Goal: Task Accomplishment & Management: Manage account settings

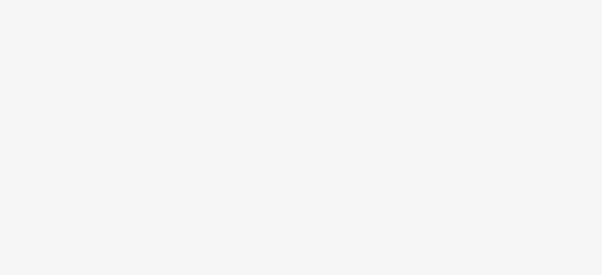
click at [200, 72] on body at bounding box center [301, 137] width 602 height 275
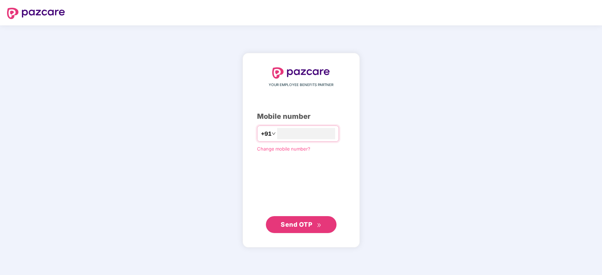
type input "**********"
click at [295, 223] on span "Send OTP" at bounding box center [295, 223] width 31 height 7
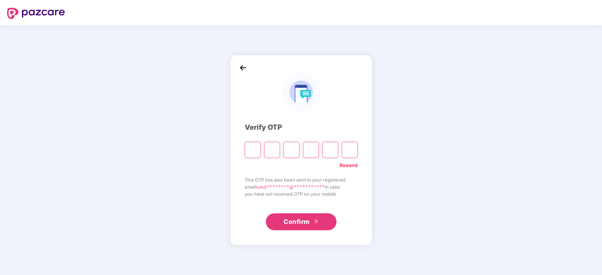
type input "*"
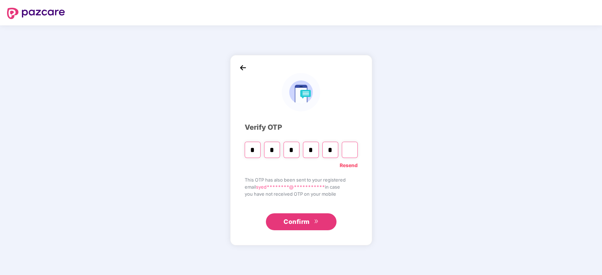
type input "*"
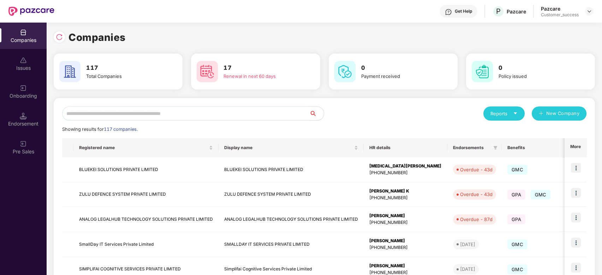
click at [130, 117] on input "text" at bounding box center [185, 114] width 247 height 14
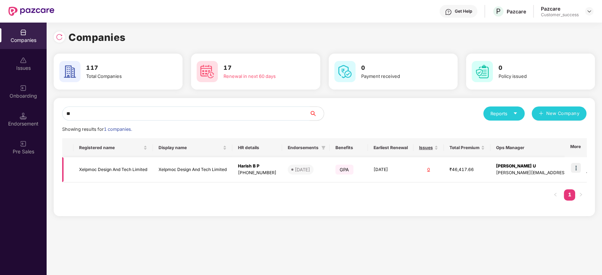
type input "**"
click at [577, 164] on img at bounding box center [575, 168] width 10 height 10
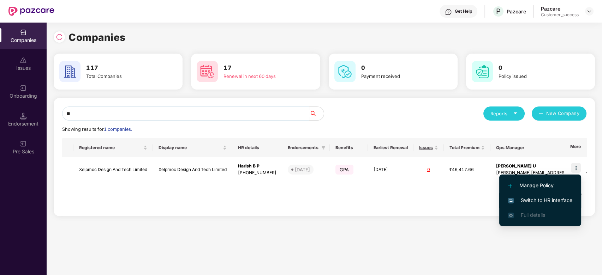
click at [527, 199] on span "Switch to HR interface" at bounding box center [540, 201] width 64 height 8
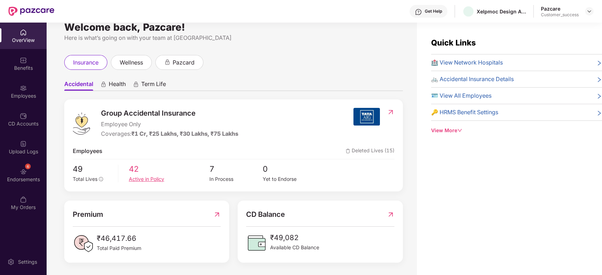
scroll to position [23, 0]
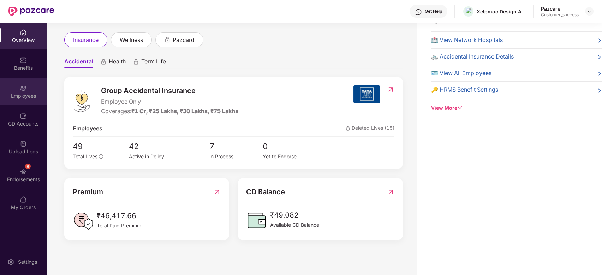
click at [23, 93] on div "Employees" at bounding box center [23, 95] width 47 height 7
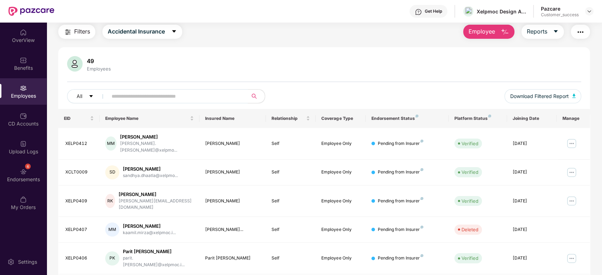
click at [135, 98] on input "text" at bounding box center [174, 96] width 127 height 11
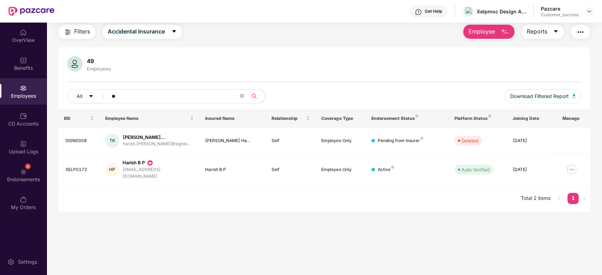
type input "*"
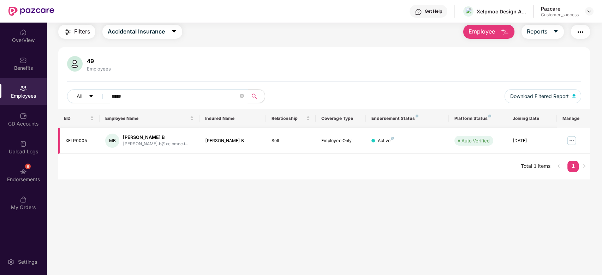
type input "*****"
click at [573, 142] on img at bounding box center [571, 140] width 11 height 11
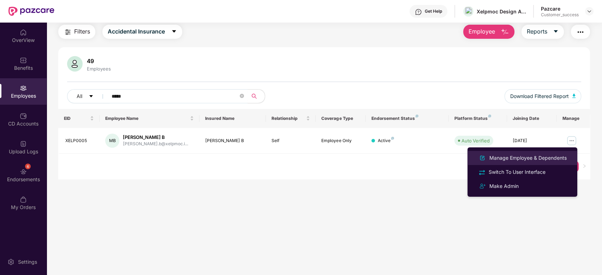
click at [530, 155] on div "Manage Employee & Dependents" at bounding box center [528, 158] width 80 height 8
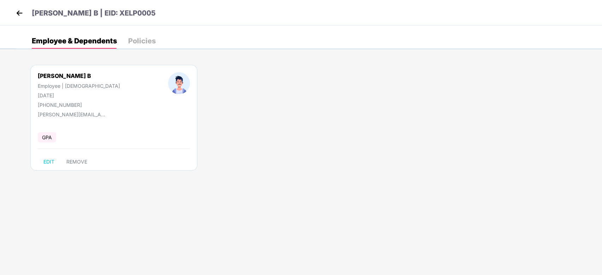
click at [139, 36] on div "Policies" at bounding box center [142, 41] width 28 height 16
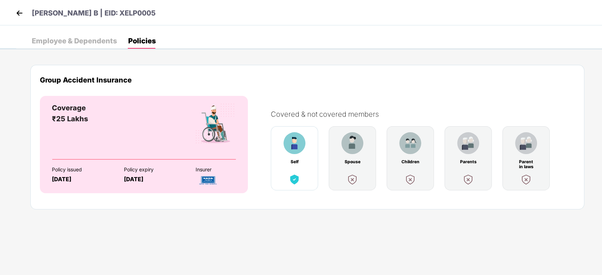
click at [56, 42] on div "Employee & Dependents" at bounding box center [74, 40] width 85 height 7
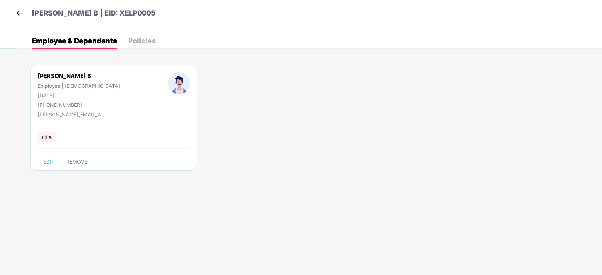
click at [19, 14] on img at bounding box center [19, 13] width 11 height 11
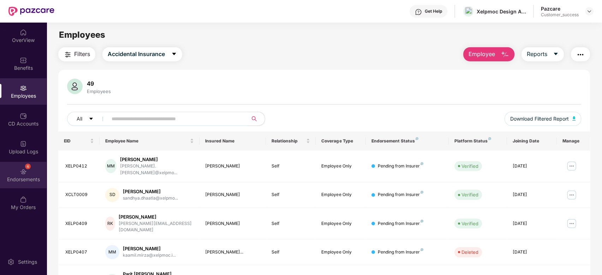
click at [25, 170] on img at bounding box center [23, 171] width 7 height 7
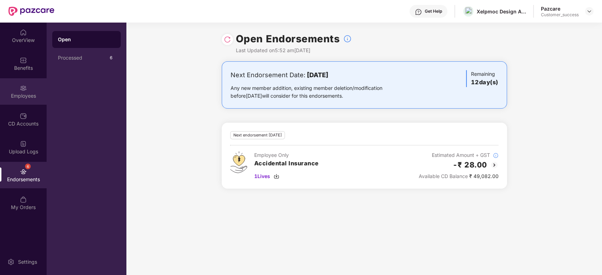
click at [23, 97] on div "Employees" at bounding box center [23, 95] width 47 height 7
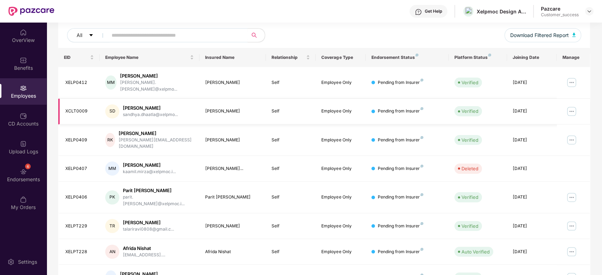
scroll to position [0, 0]
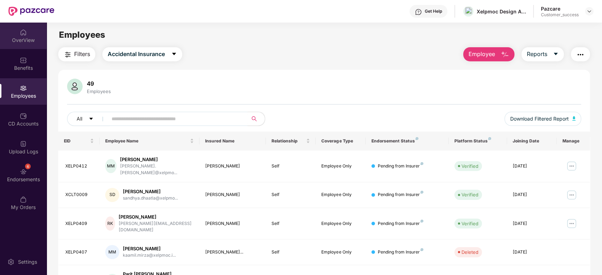
click at [23, 33] on img at bounding box center [23, 32] width 7 height 7
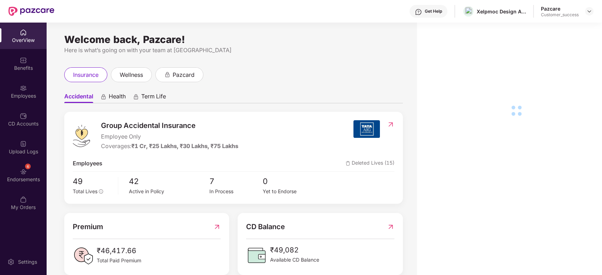
click at [578, 12] on div "Customer_success" at bounding box center [559, 15] width 38 height 6
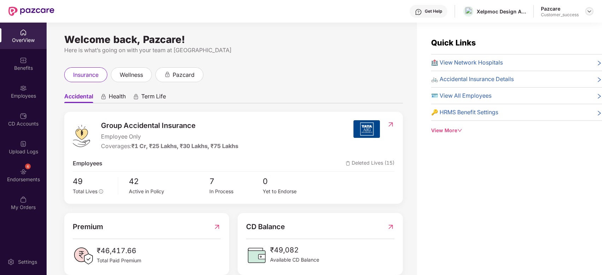
click at [587, 11] on img at bounding box center [589, 11] width 6 height 6
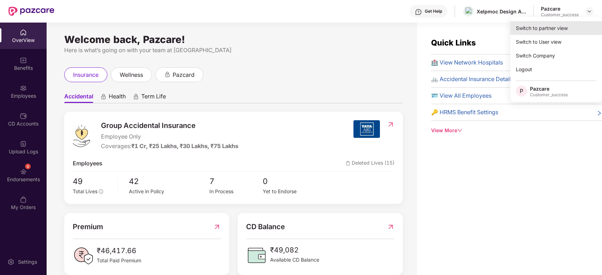
click at [548, 26] on div "Switch to partner view" at bounding box center [556, 28] width 92 height 14
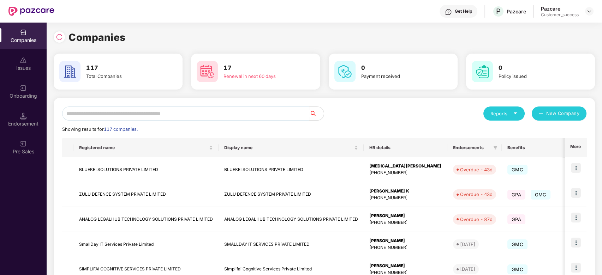
scroll to position [0, 0]
click at [23, 89] on img at bounding box center [23, 88] width 7 height 7
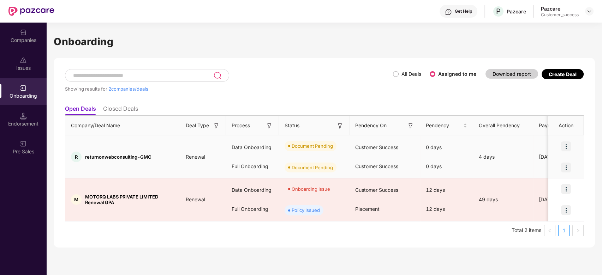
click at [564, 148] on img at bounding box center [566, 146] width 10 height 10
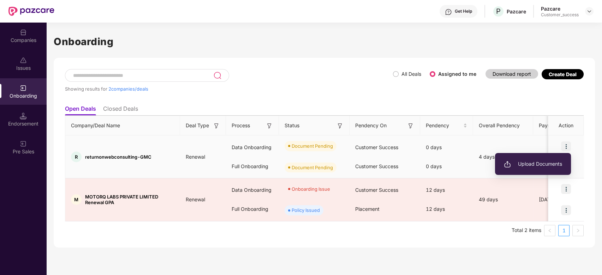
click at [539, 162] on span "Upload Documents" at bounding box center [532, 164] width 58 height 8
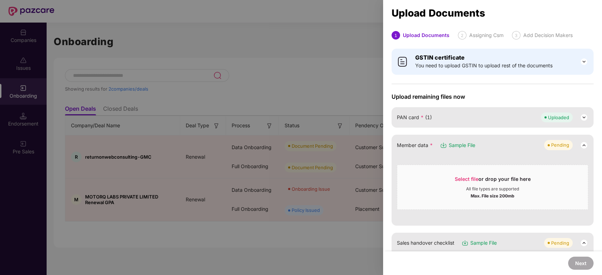
click at [333, 60] on div at bounding box center [301, 137] width 602 height 275
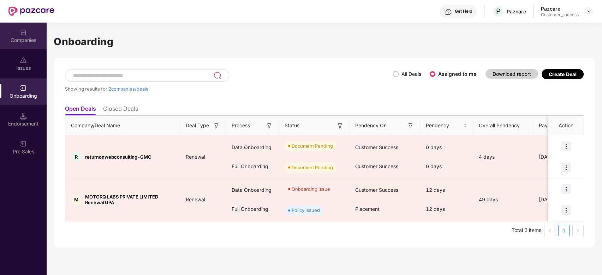
click at [22, 34] on img at bounding box center [23, 32] width 7 height 7
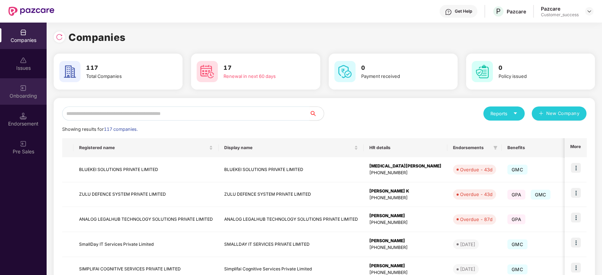
click at [28, 88] on div "Onboarding" at bounding box center [23, 91] width 47 height 26
